Goal: Information Seeking & Learning: Learn about a topic

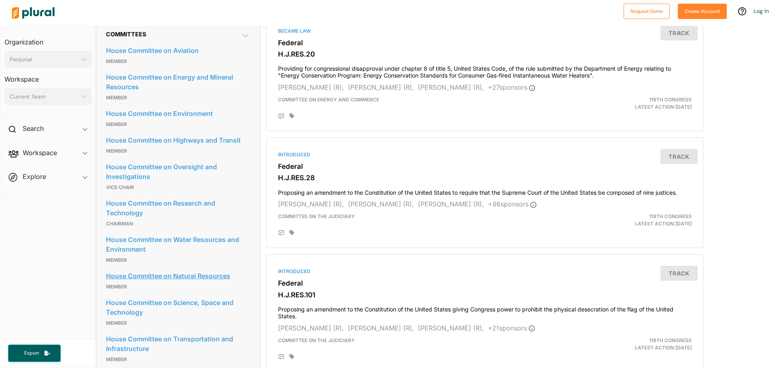
scroll to position [566, 0]
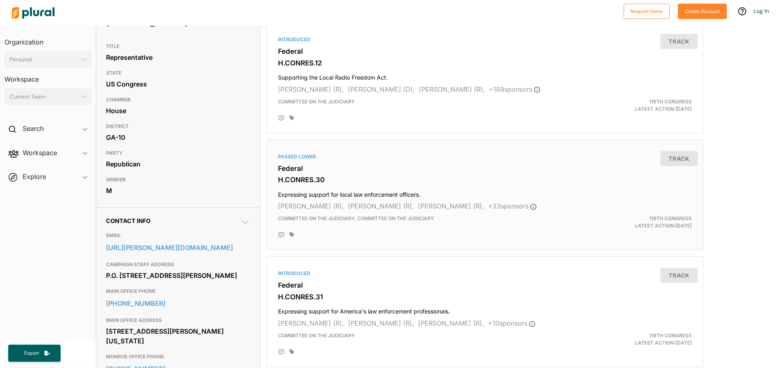
scroll to position [81, 0]
